Goal: Find specific page/section: Find specific page/section

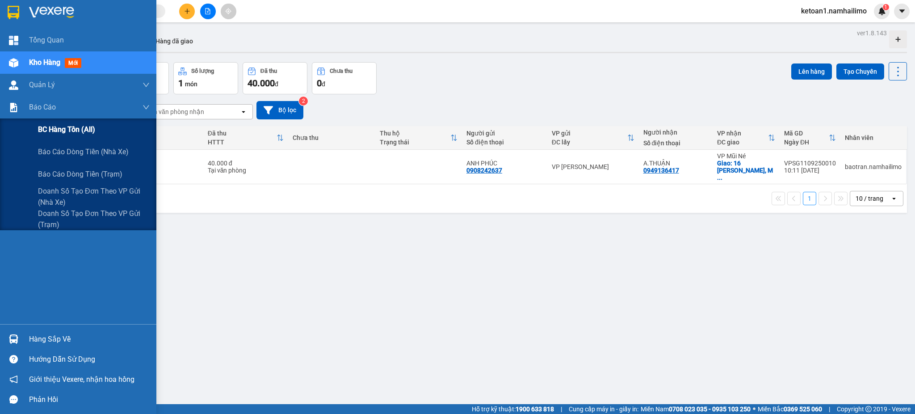
click at [67, 132] on span "BC hàng tồn (all)" at bounding box center [66, 129] width 57 height 11
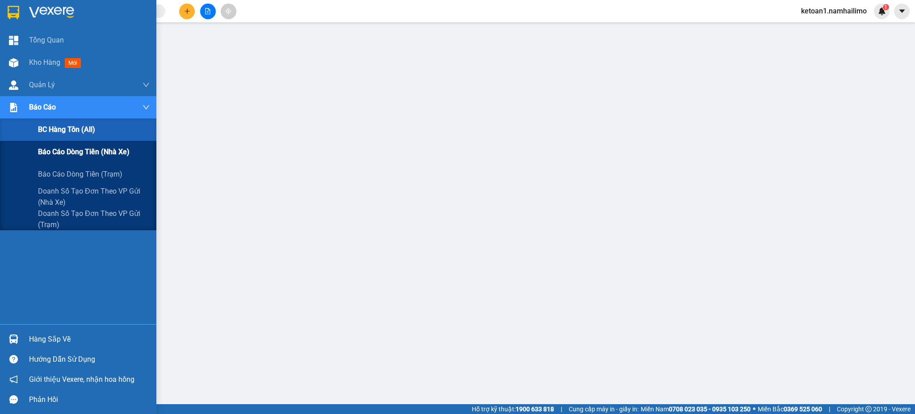
click at [91, 152] on span "Báo cáo dòng tiền (nhà xe)" at bounding box center [84, 151] width 92 height 11
